Goal: Transaction & Acquisition: Purchase product/service

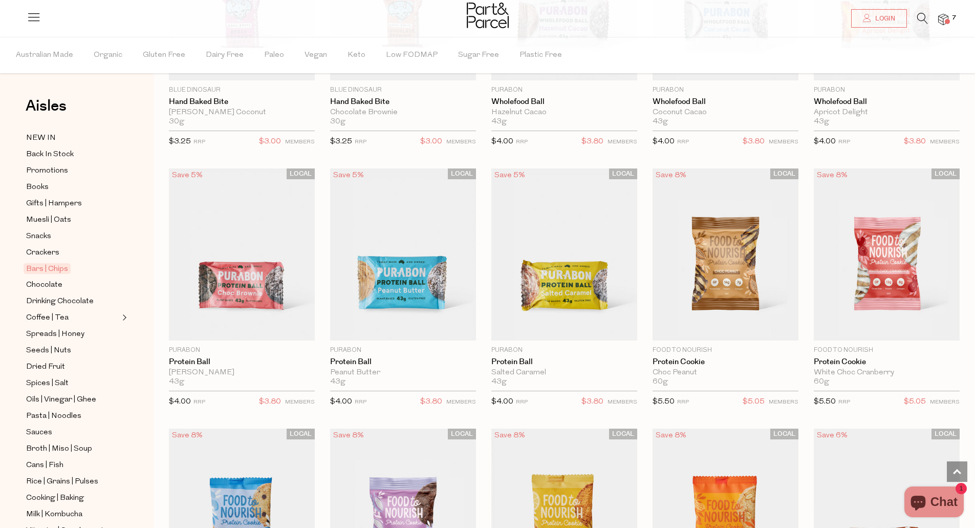
scroll to position [2048, 0]
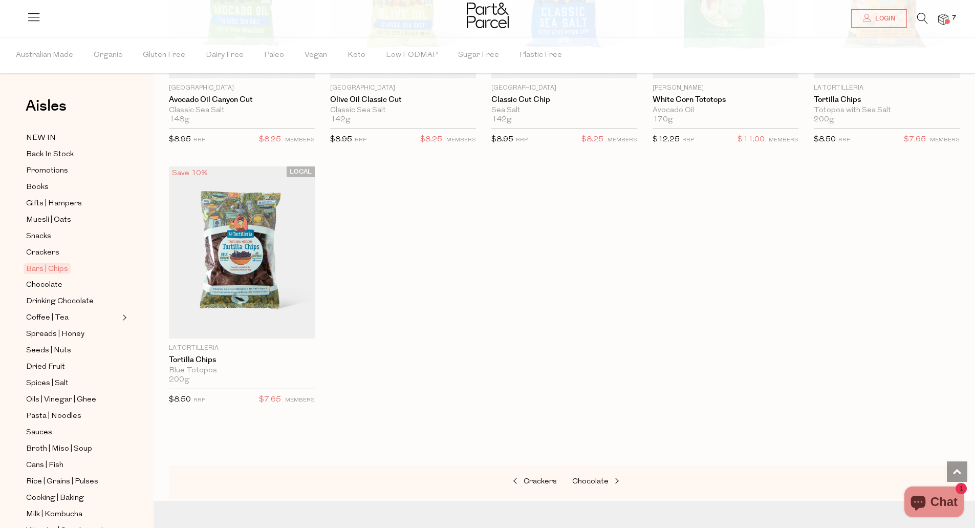
scroll to position [3558, 0]
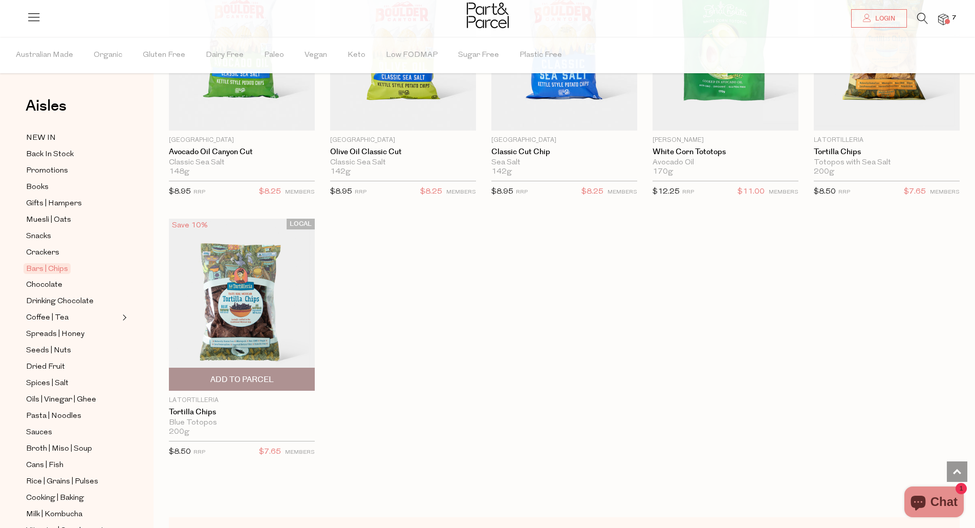
click at [236, 376] on span "Add To Parcel" at bounding box center [241, 379] width 63 height 11
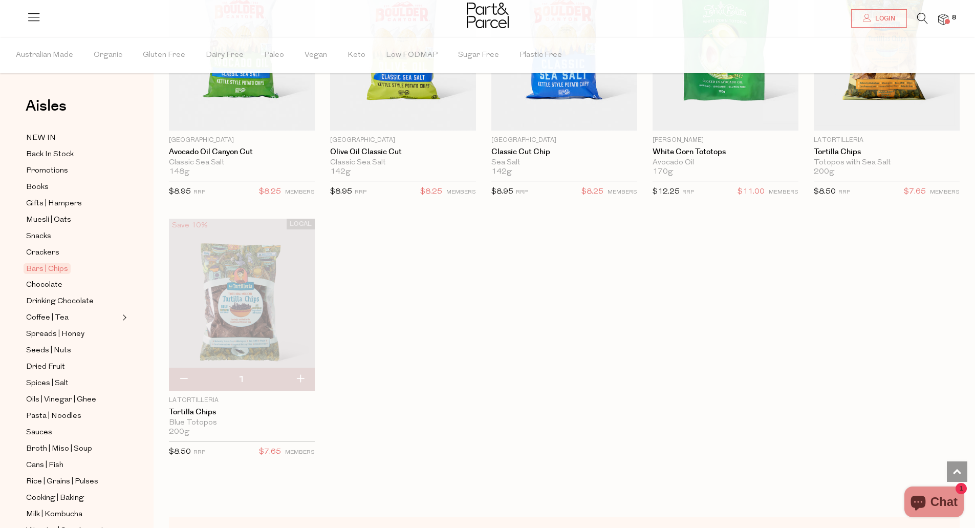
click at [946, 18] on img at bounding box center [943, 20] width 10 height 12
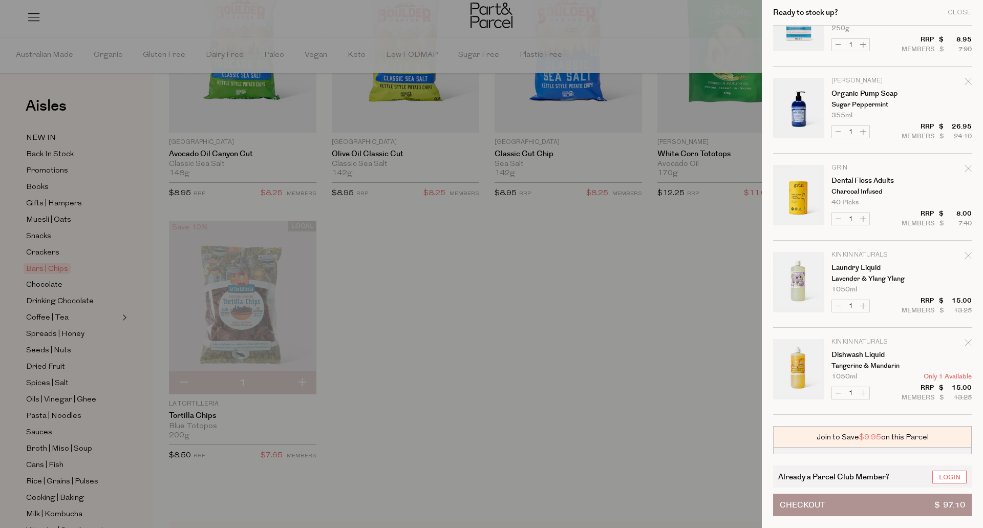
scroll to position [357, 0]
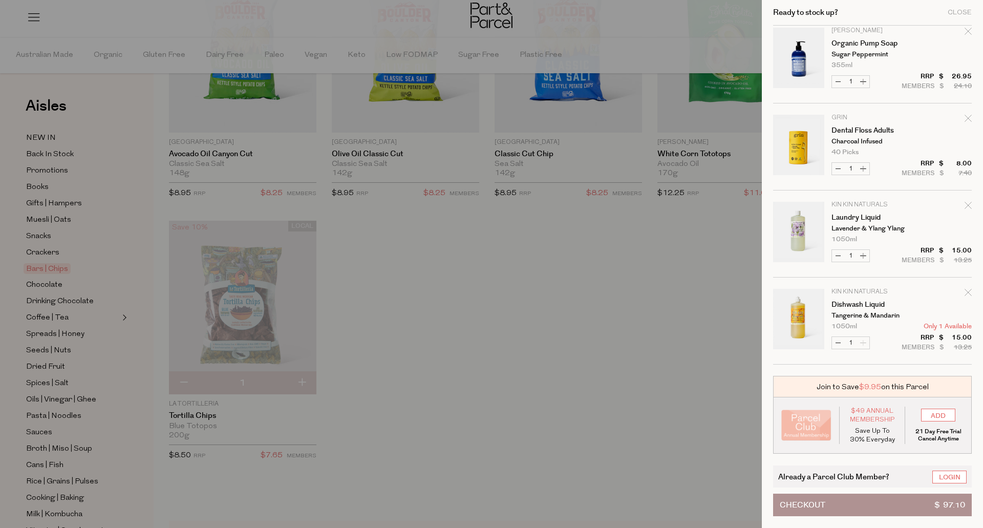
click at [416, 376] on div at bounding box center [491, 264] width 983 height 528
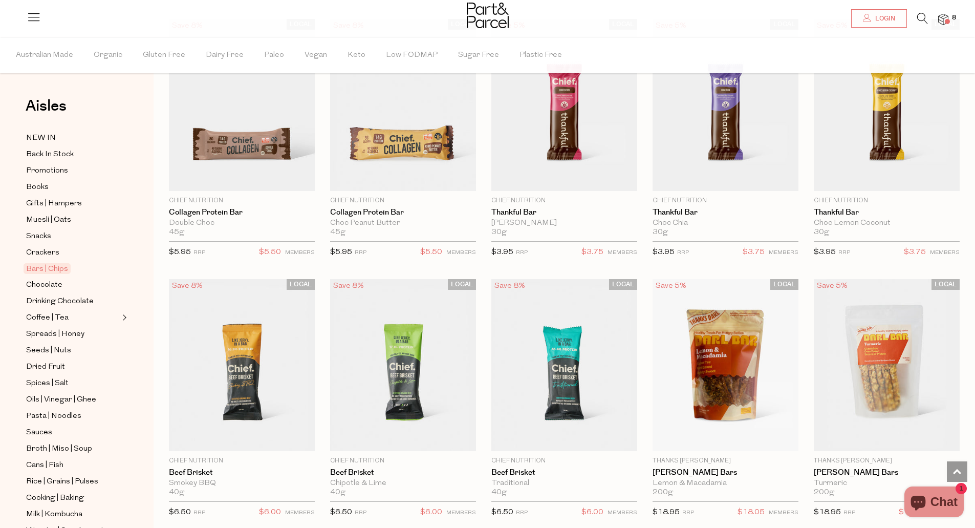
scroll to position [691, 0]
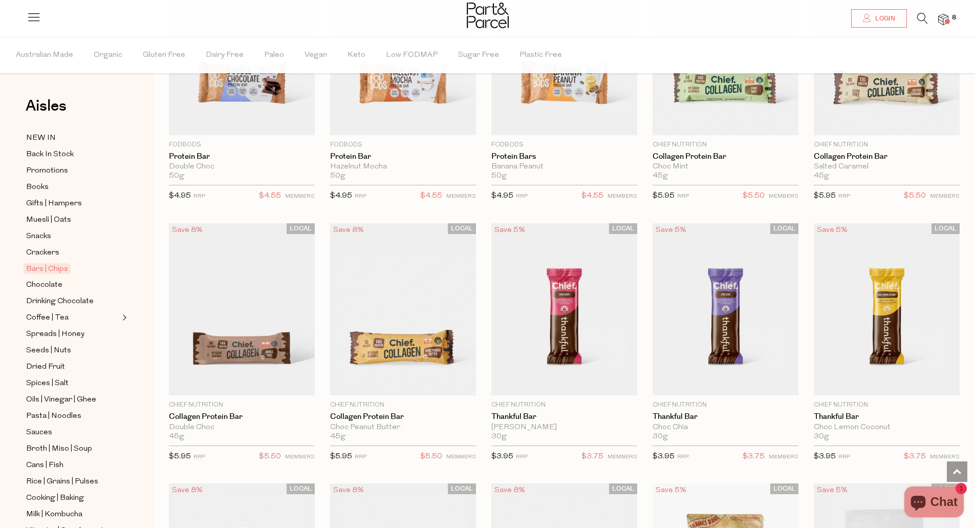
click at [918, 19] on icon at bounding box center [922, 18] width 11 height 11
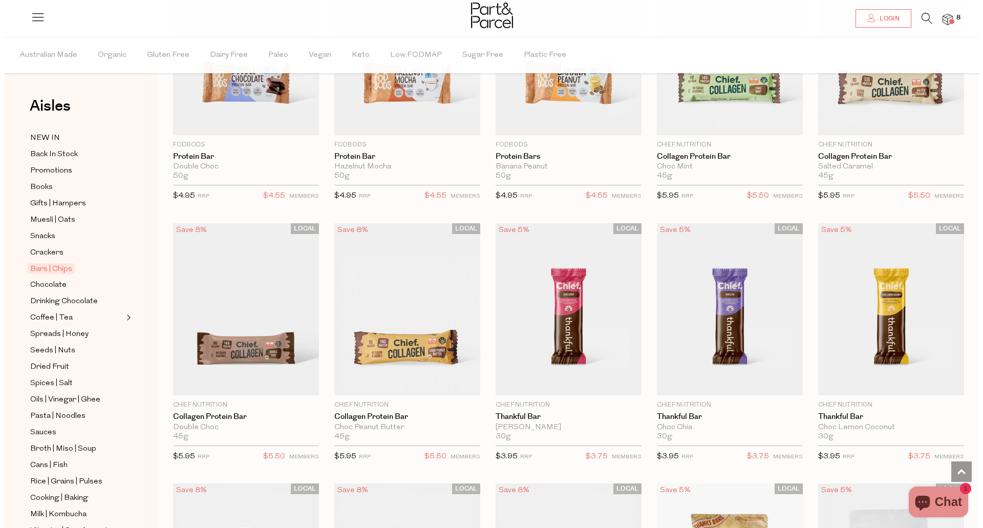
scroll to position [695, 0]
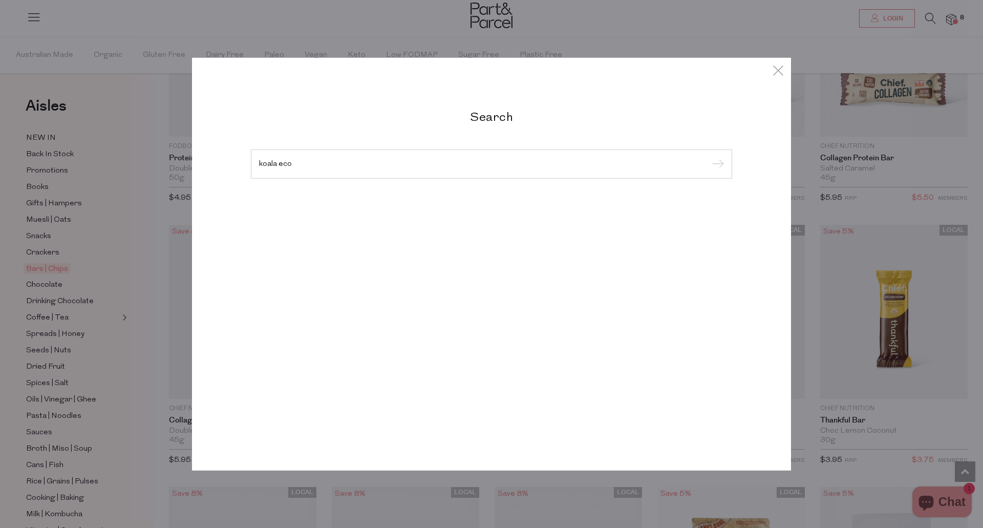
type input "koala eco"
click at [708, 157] on input "submit" at bounding box center [715, 164] width 15 height 15
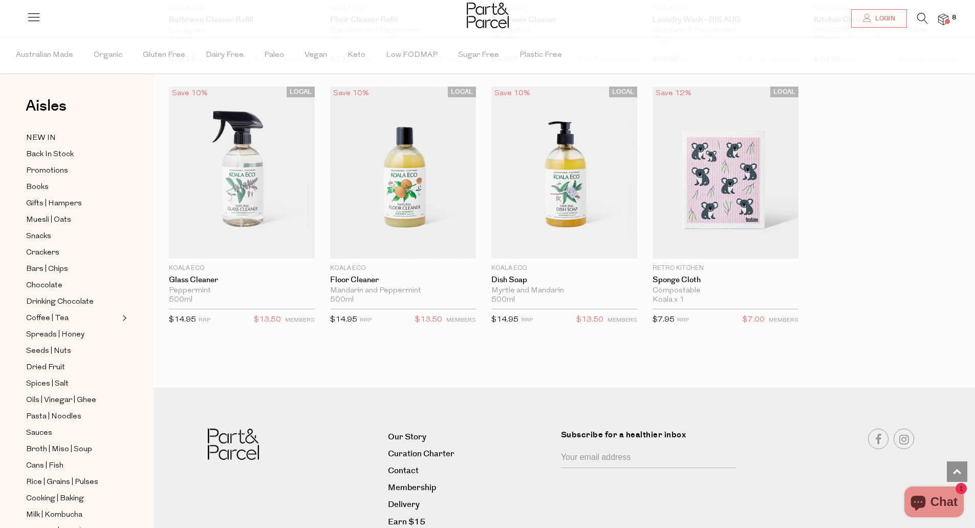
scroll to position [1075, 0]
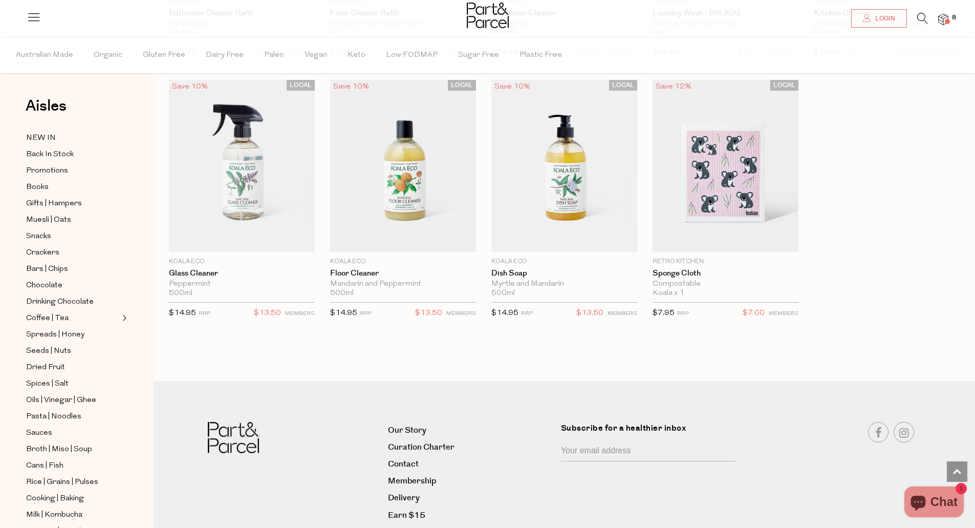
click at [946, 20] on span at bounding box center [947, 21] width 5 height 5
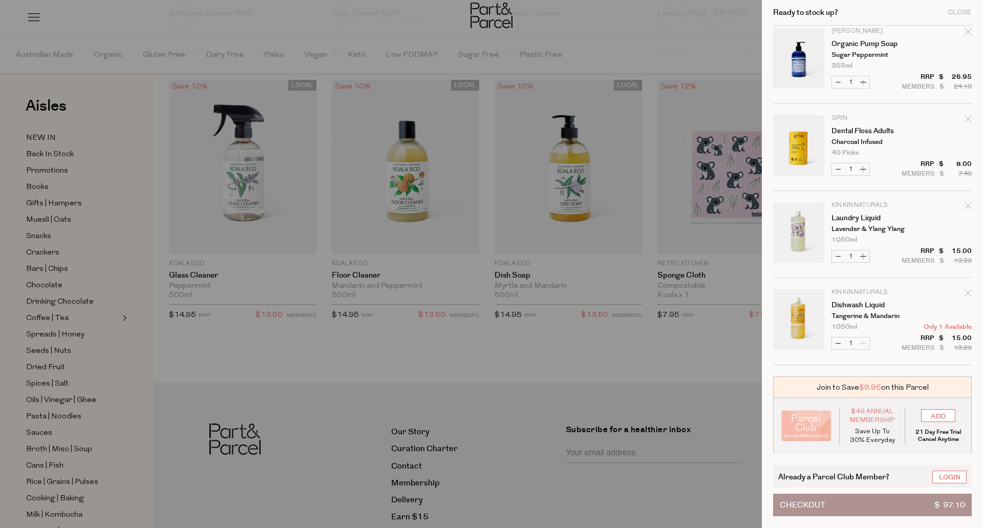
scroll to position [357, 0]
click at [843, 218] on link "Laundry Liquid" at bounding box center [870, 217] width 79 height 7
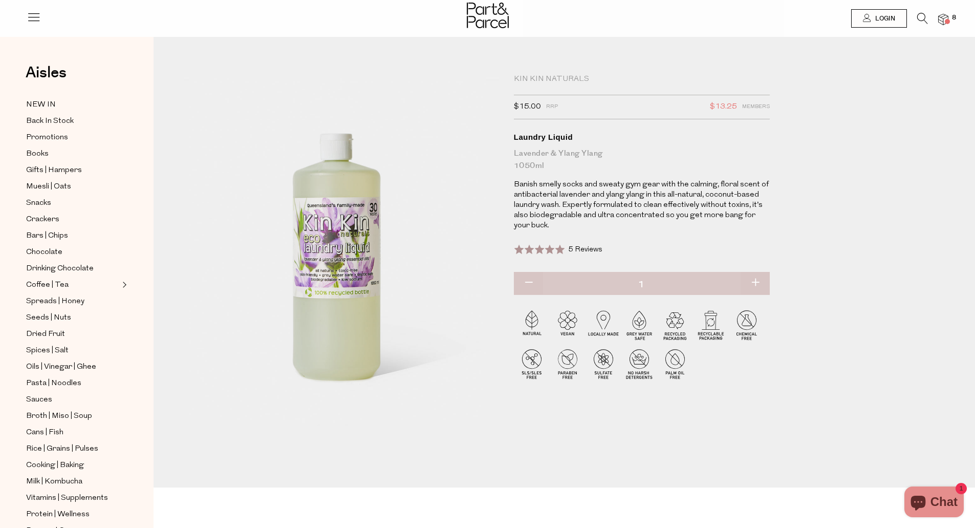
click at [945, 18] on img at bounding box center [943, 20] width 10 height 12
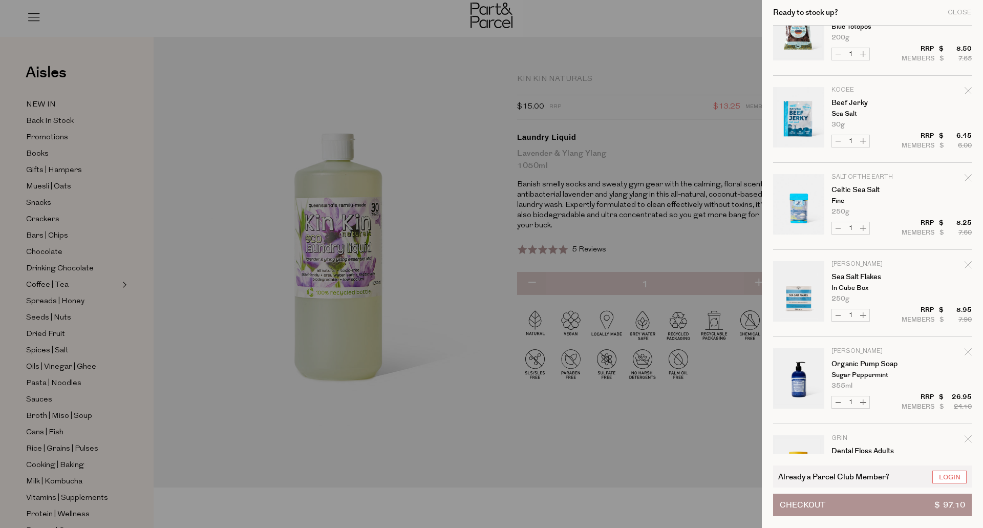
scroll to position [51, 0]
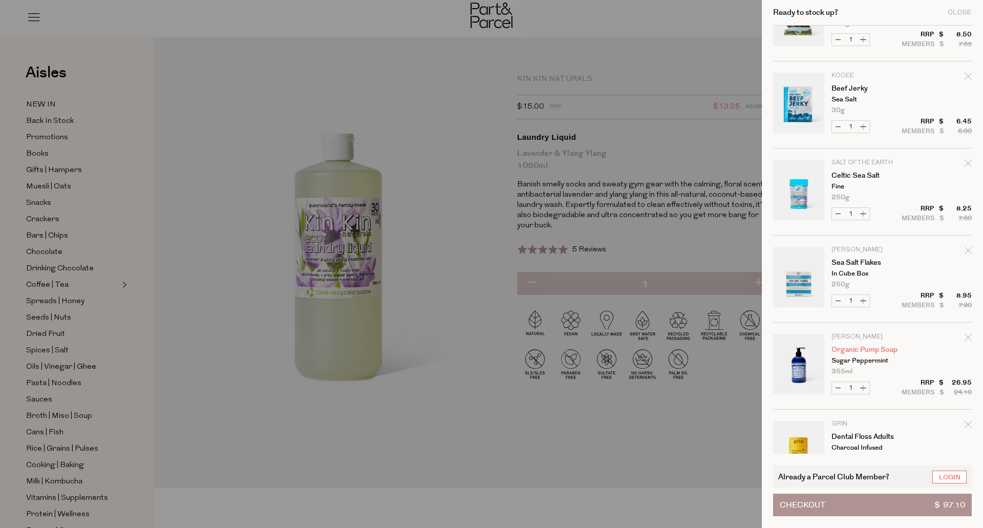
click at [853, 348] on link "Organic Pump Soap" at bounding box center [870, 349] width 79 height 7
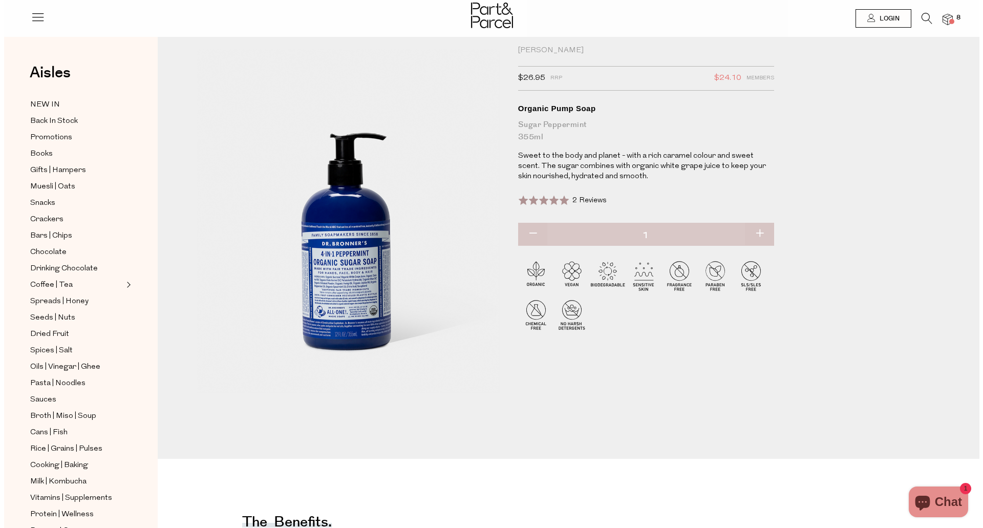
scroll to position [51, 0]
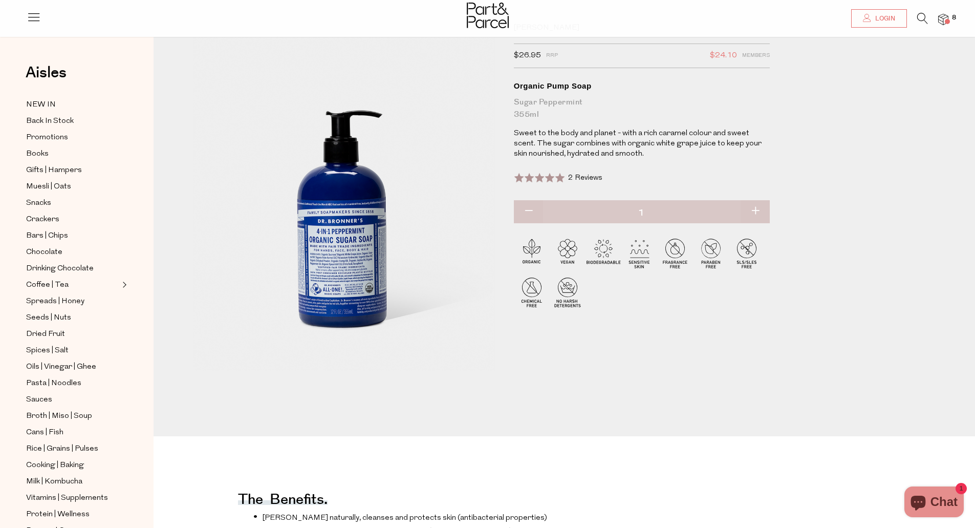
click at [941, 20] on img at bounding box center [943, 20] width 10 height 12
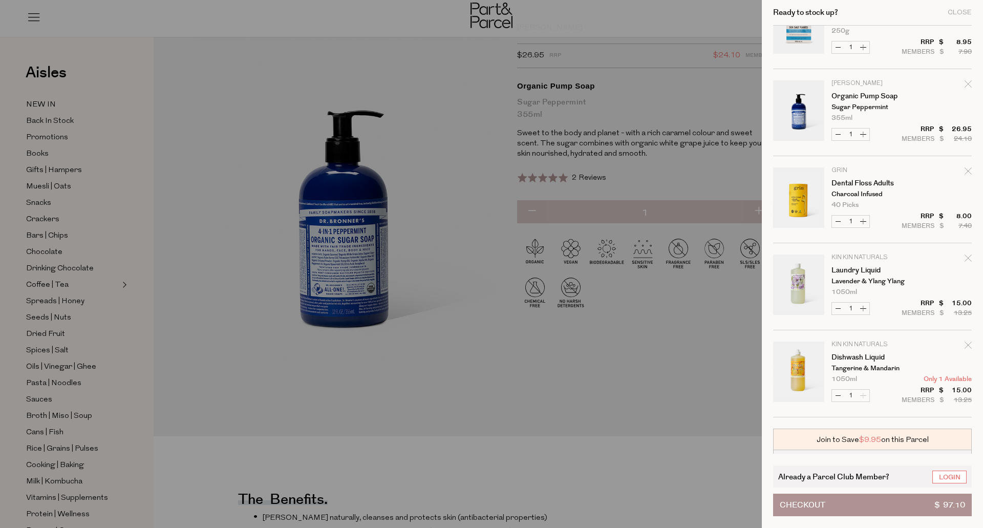
scroll to position [307, 0]
click at [848, 353] on link "Dishwash Liquid" at bounding box center [870, 354] width 79 height 7
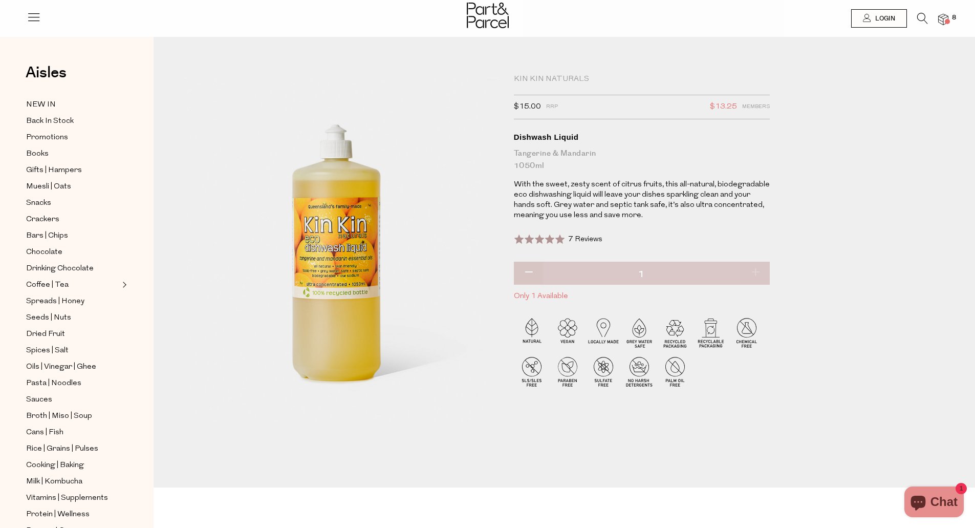
click at [938, 20] on li "8" at bounding box center [938, 20] width 20 height 14
click at [941, 19] on img at bounding box center [943, 20] width 10 height 12
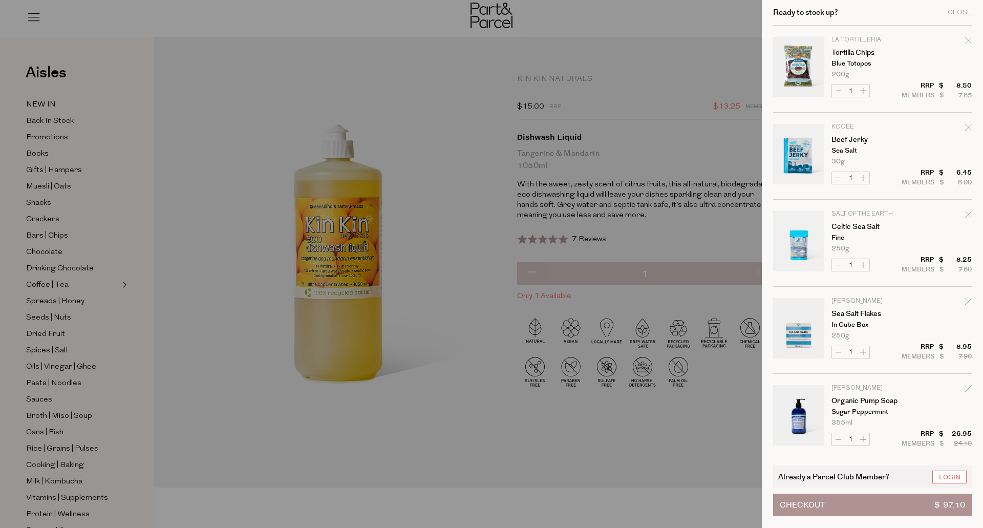
click at [826, 508] on button "Checkout $ 97.10" at bounding box center [872, 504] width 199 height 23
